Goal: Task Accomplishment & Management: Complete application form

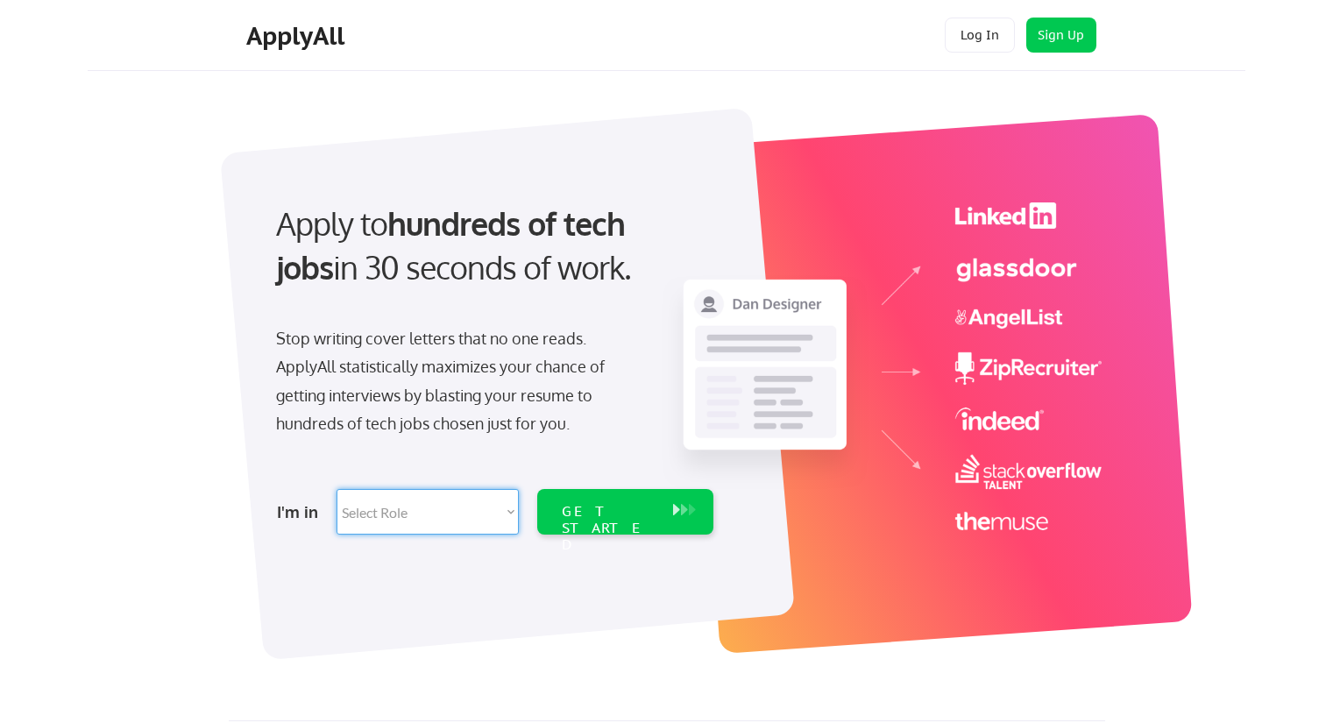
click at [485, 506] on select "Select Role Software Engineering Product Management Customer Success Sales UI/U…" at bounding box center [427, 512] width 182 height 46
select select ""engineering""
click at [336, 489] on select "Select Role Software Engineering Product Management Customer Success Sales UI/U…" at bounding box center [427, 512] width 182 height 46
select select ""engineering""
click at [592, 516] on div "GET STARTED" at bounding box center [609, 528] width 94 height 51
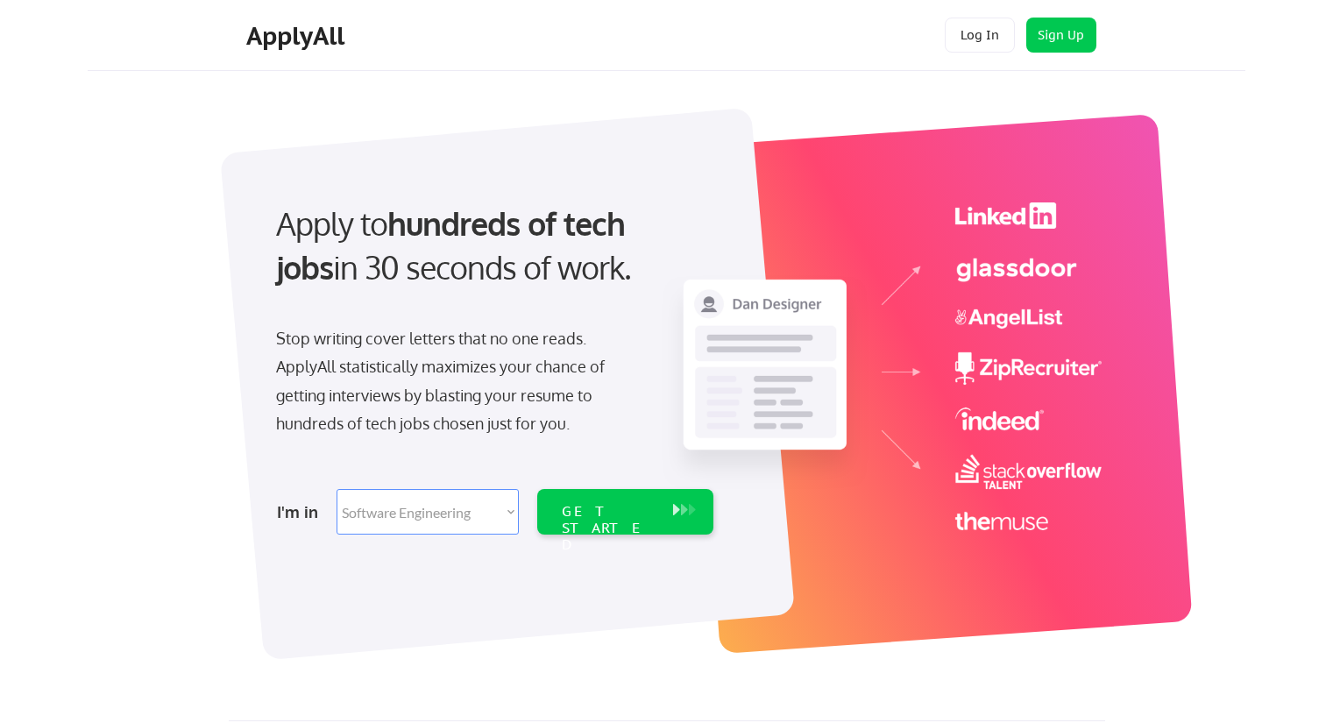
select select ""engineering""
